Goal: Browse casually

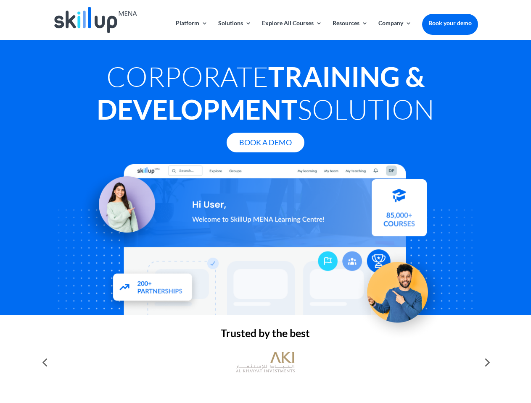
click at [265, 202] on div at bounding box center [265, 239] width 424 height 151
click at [234, 30] on link "Solutions" at bounding box center [234, 30] width 33 height 20
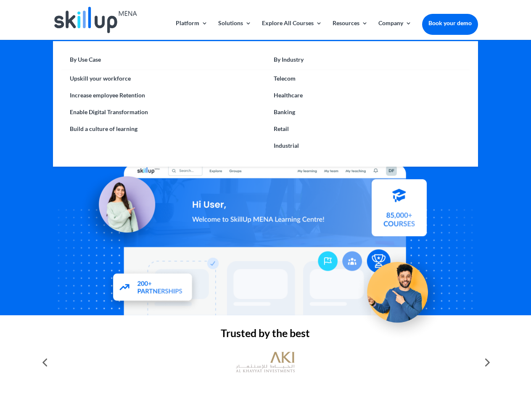
click at [291, 30] on link "Explore All Courses" at bounding box center [292, 30] width 60 height 20
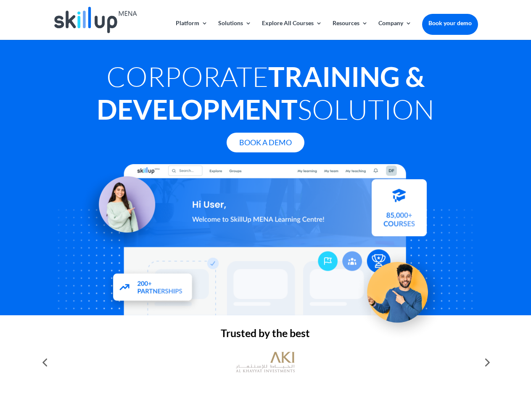
click at [349, 30] on link "Resources" at bounding box center [349, 30] width 35 height 20
click at [394, 30] on link "Company" at bounding box center [394, 30] width 33 height 20
click at [265, 363] on img at bounding box center [265, 362] width 59 height 29
